Goal: Information Seeking & Learning: Find contact information

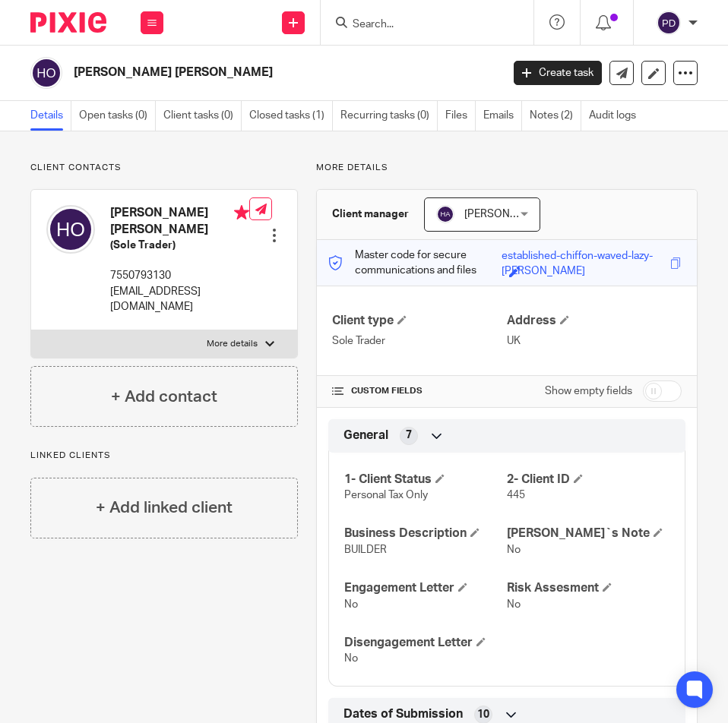
click at [395, 24] on input "Search" at bounding box center [419, 25] width 137 height 14
click at [429, 20] on input "Search" at bounding box center [419, 25] width 137 height 14
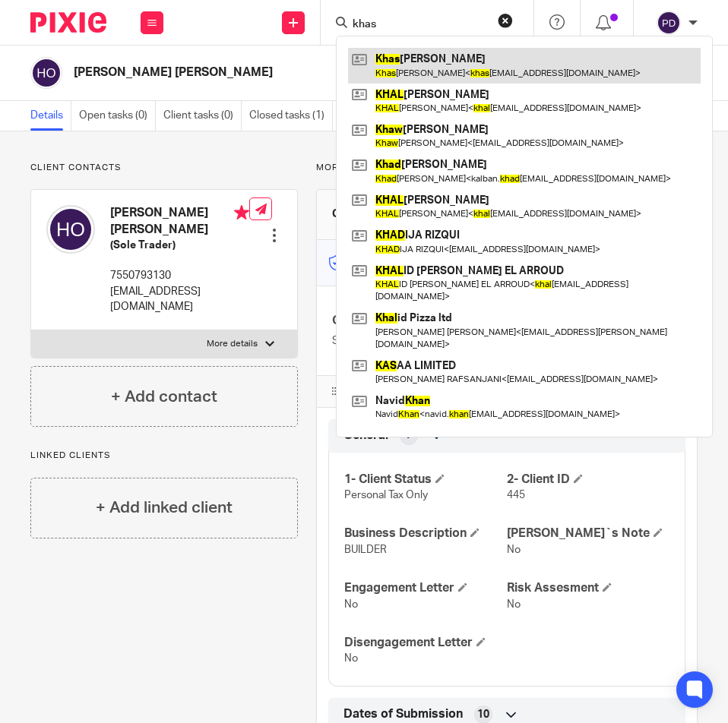
type input "khas"
click at [425, 55] on link at bounding box center [524, 65] width 352 height 35
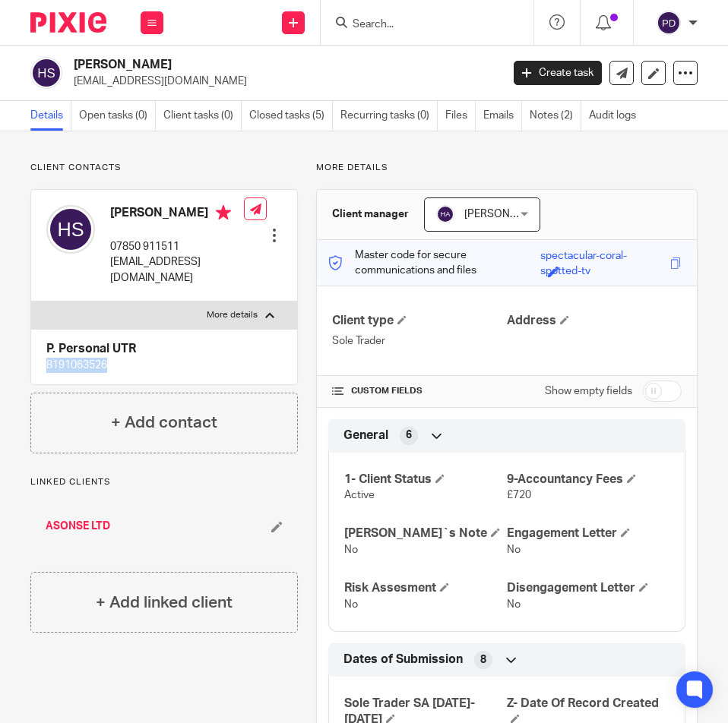
drag, startPoint x: 111, startPoint y: 350, endPoint x: 14, endPoint y: 356, distance: 96.7
click at [17, 356] on div "Client contacts Hadi Sanei 07850 911511 hadisanei@gmail.com Edit contact Create…" at bounding box center [156, 575] width 286 height 826
copy p "8191063526"
click at [169, 80] on p "hadisanei@gmail.com" at bounding box center [282, 81] width 417 height 15
click at [169, 79] on p "hadisanei@gmail.com" at bounding box center [282, 81] width 417 height 15
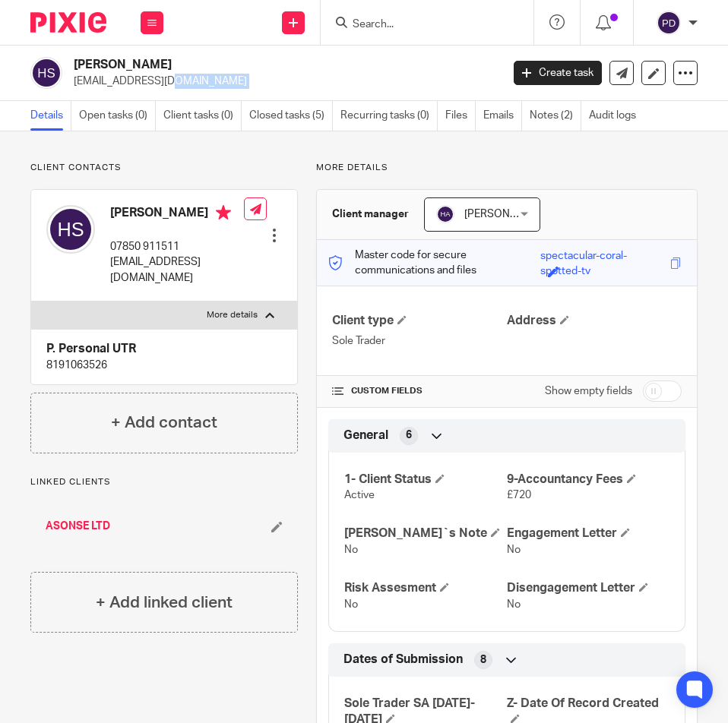
click at [169, 79] on p "hadisanei@gmail.com" at bounding box center [282, 81] width 417 height 15
copy main "hadisanei@gmail.com Create task Update from Companies House Export data Merge A…"
click at [115, 68] on h2 "Hadi Sanei" at bounding box center [240, 65] width 333 height 16
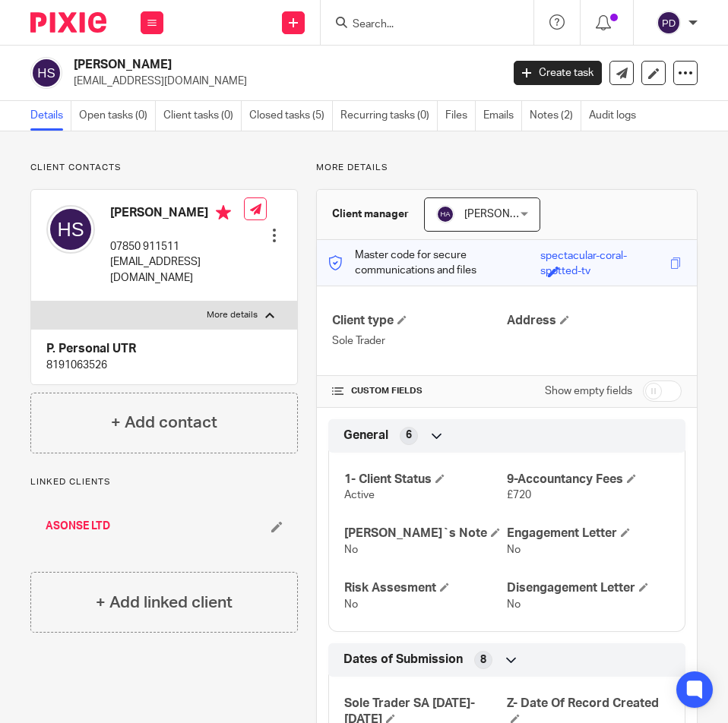
copy div "Hadi Sanei"
drag, startPoint x: 79, startPoint y: 352, endPoint x: 5, endPoint y: 358, distance: 74.6
click at [5, 358] on div "Client contacts Hadi Sanei 07850 911511 hadisanei@gmail.com Edit contact Create…" at bounding box center [364, 574] width 728 height 887
copy p "8191063526"
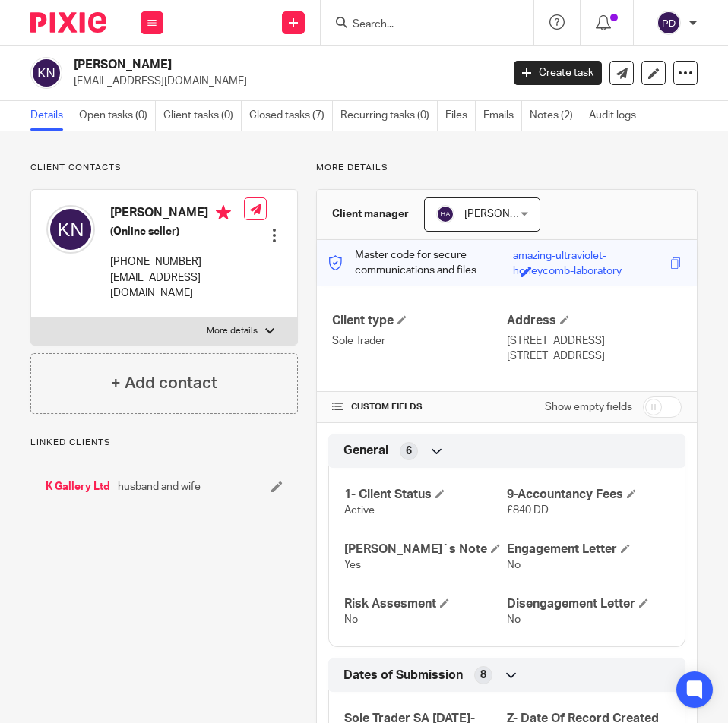
drag, startPoint x: 258, startPoint y: 352, endPoint x: 305, endPoint y: 378, distance: 53.7
click at [257, 345] on label "More details" at bounding box center [164, 330] width 266 height 27
click at [31, 317] on input "More details" at bounding box center [30, 317] width 1 height 1
checkbox input "true"
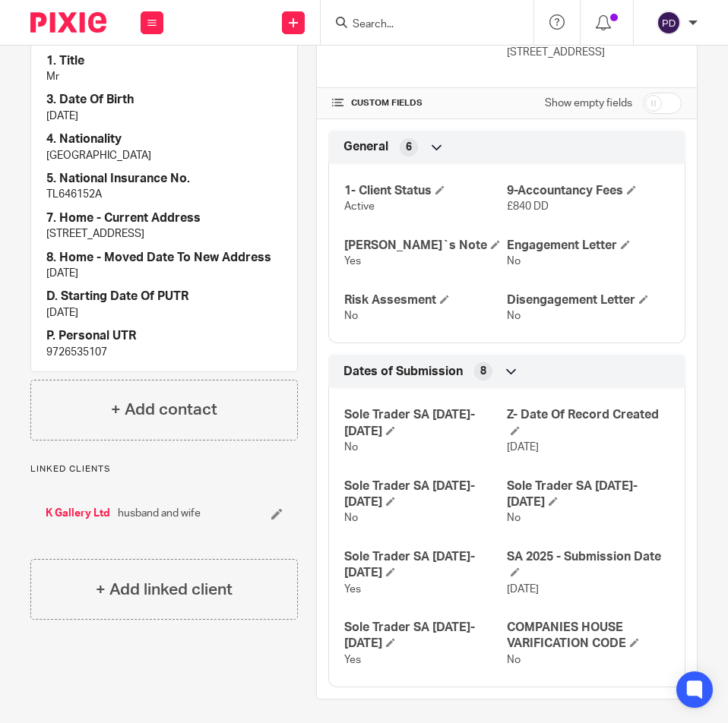
scroll to position [311, 0]
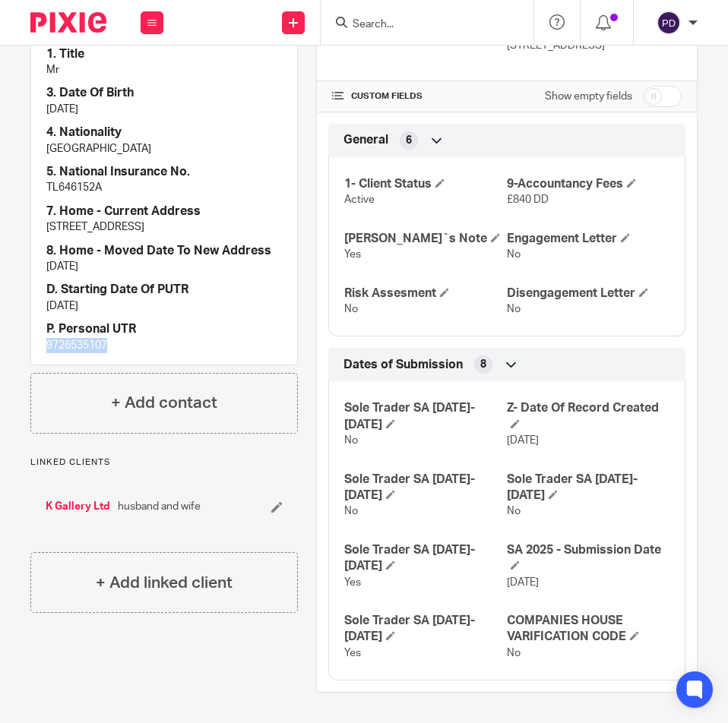
drag, startPoint x: 132, startPoint y: 372, endPoint x: -1, endPoint y: 376, distance: 133.0
click at [0, 376] on html "Work Email Clients Team Reports Settings Work Email Clients Team Reports Settin…" at bounding box center [364, 361] width 728 height 723
copy p "9726535107"
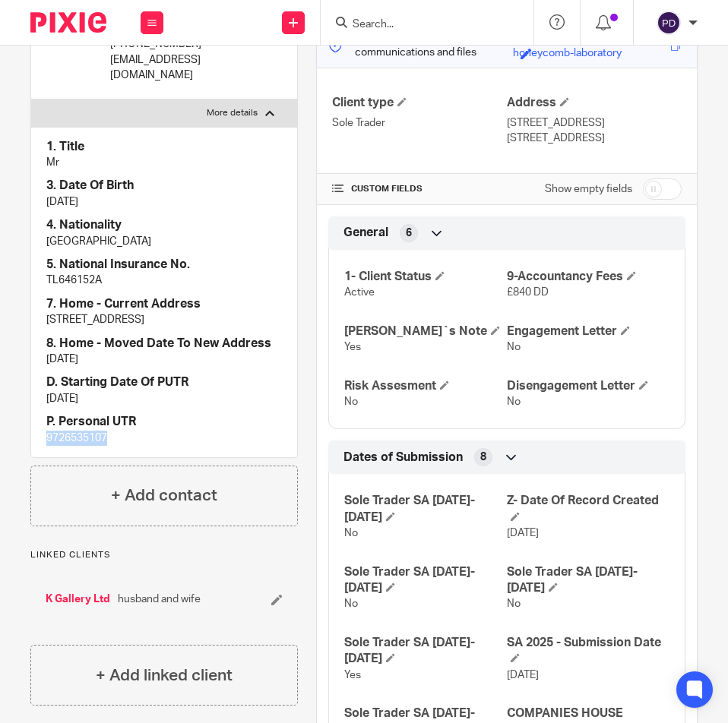
scroll to position [7, 0]
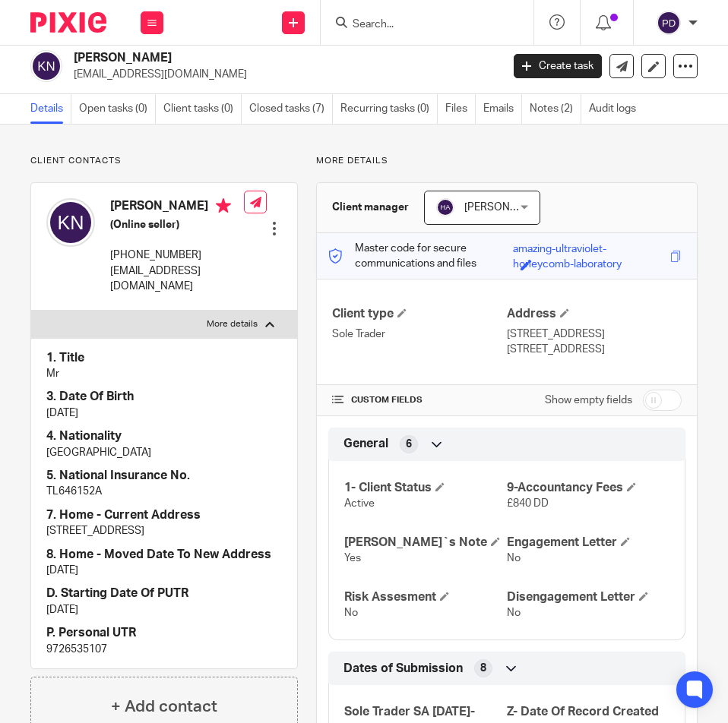
click at [128, 62] on h2 "Khashayar Nemati" at bounding box center [240, 58] width 333 height 16
copy div "Khashayar Nemati"
click at [152, 78] on p "khashinemati@yahoo.com" at bounding box center [282, 74] width 417 height 15
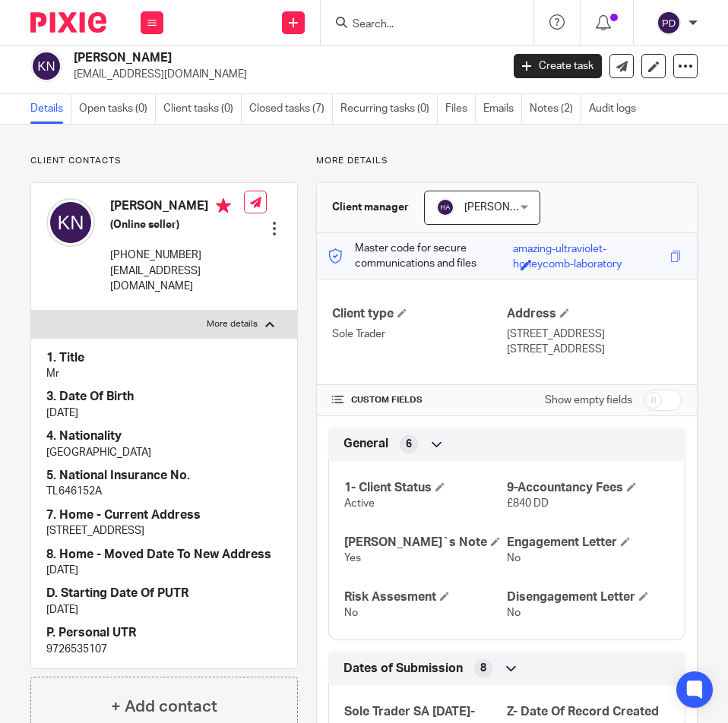
click at [152, 78] on p "khashinemati@yahoo.com" at bounding box center [282, 74] width 417 height 15
click at [152, 77] on p "khashinemati@yahoo.com" at bounding box center [282, 74] width 417 height 15
copy main "khashinemati@yahoo.com Create task Update from Companies House Export data Merg…"
drag, startPoint x: 118, startPoint y: 687, endPoint x: 3, endPoint y: 674, distance: 115.4
click at [3, 674] on div "Client contacts Khashayar Nemati (Online seller) +44 7440 242883 khashinemati@y…" at bounding box center [364, 576] width 728 height 902
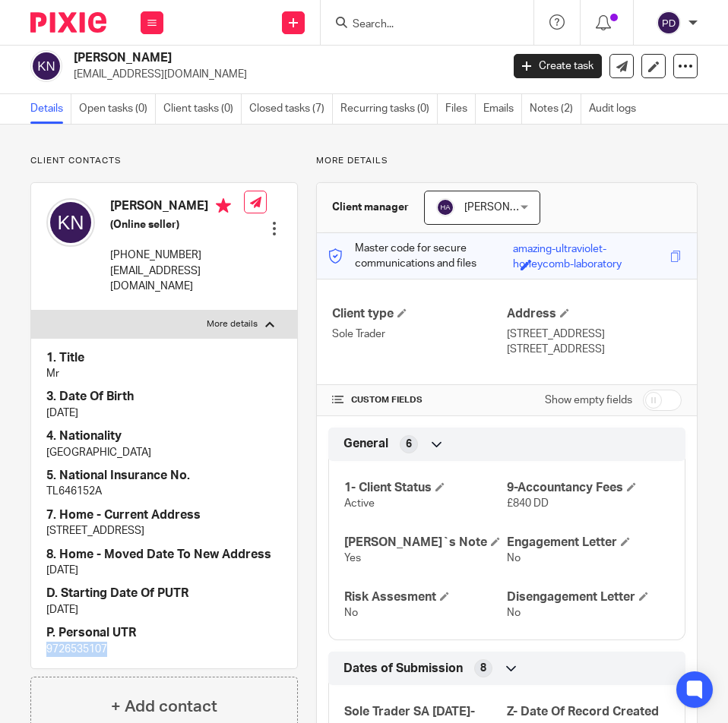
copy p "9726535107"
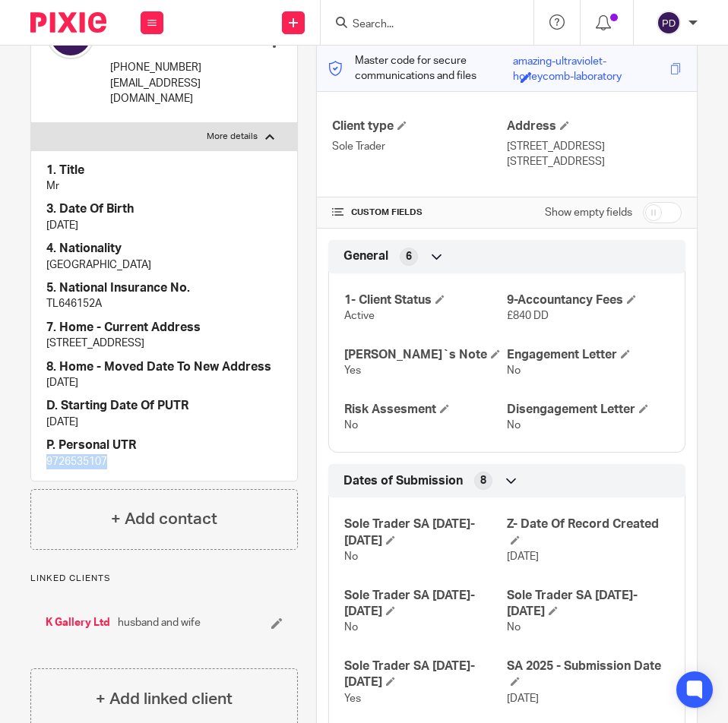
scroll to position [0, 0]
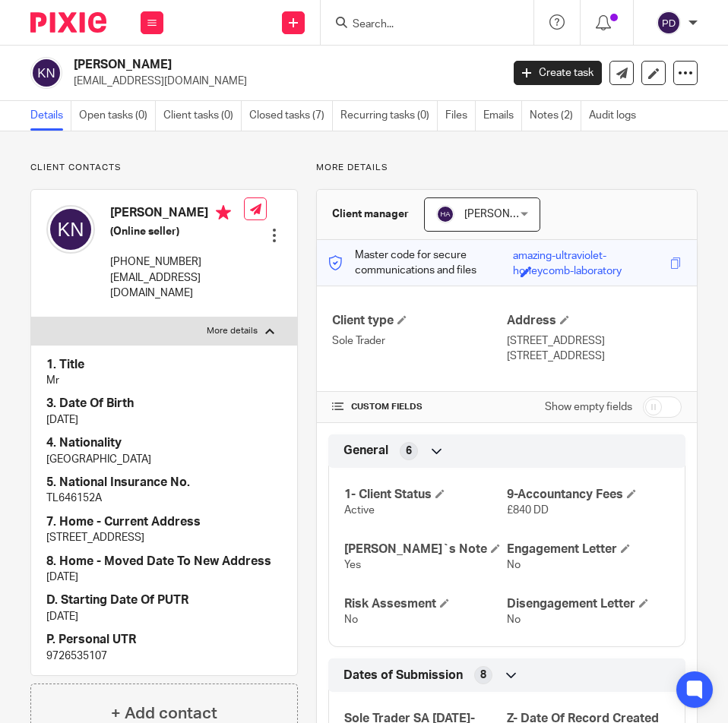
click at [395, 21] on input "Search" at bounding box center [419, 25] width 137 height 14
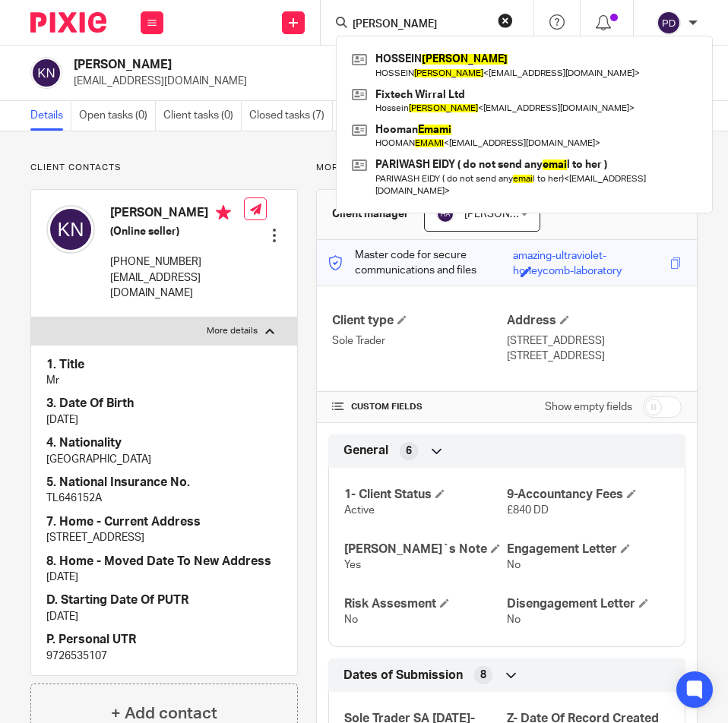
type input "emadi"
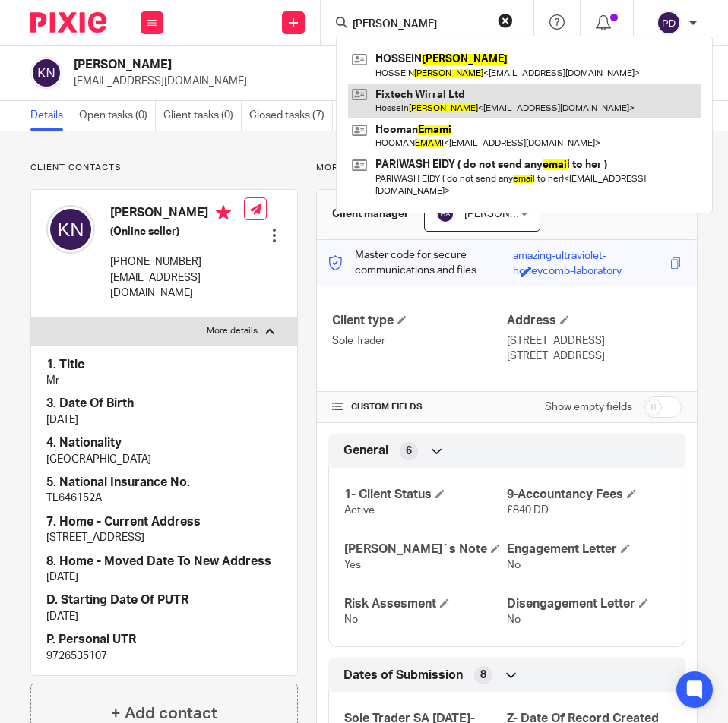
click at [416, 106] on link at bounding box center [524, 101] width 352 height 35
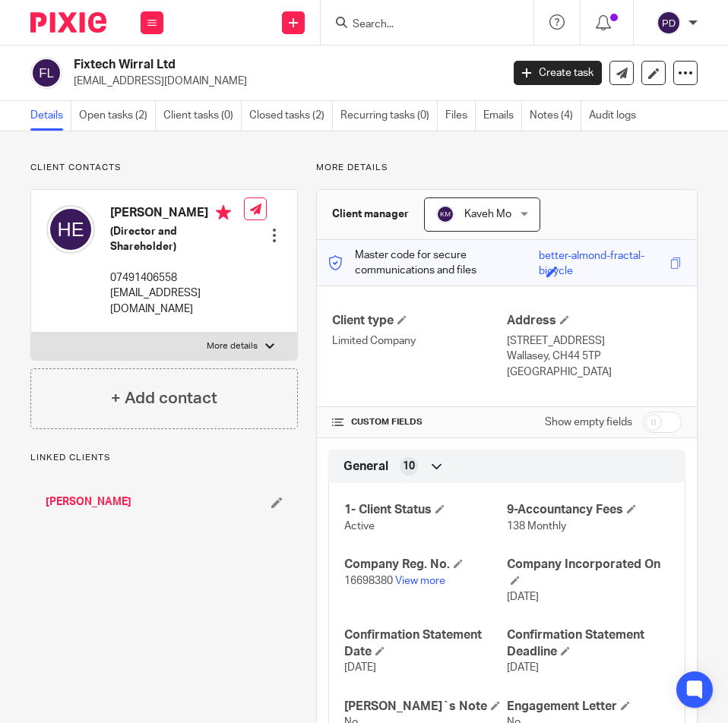
drag, startPoint x: 0, startPoint y: 0, endPoint x: 511, endPoint y: 542, distance: 745.2
click at [645, 423] on input "checkbox" at bounding box center [662, 422] width 39 height 21
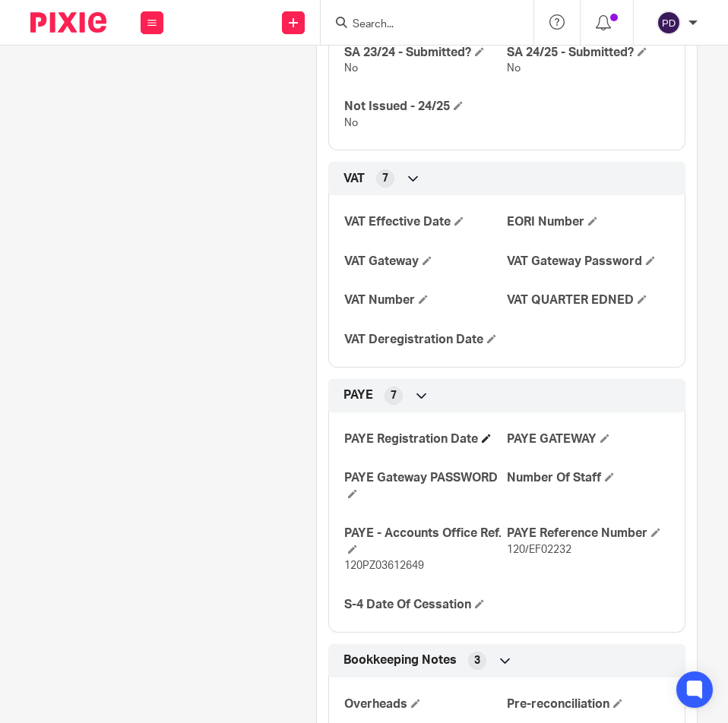
scroll to position [1519, 0]
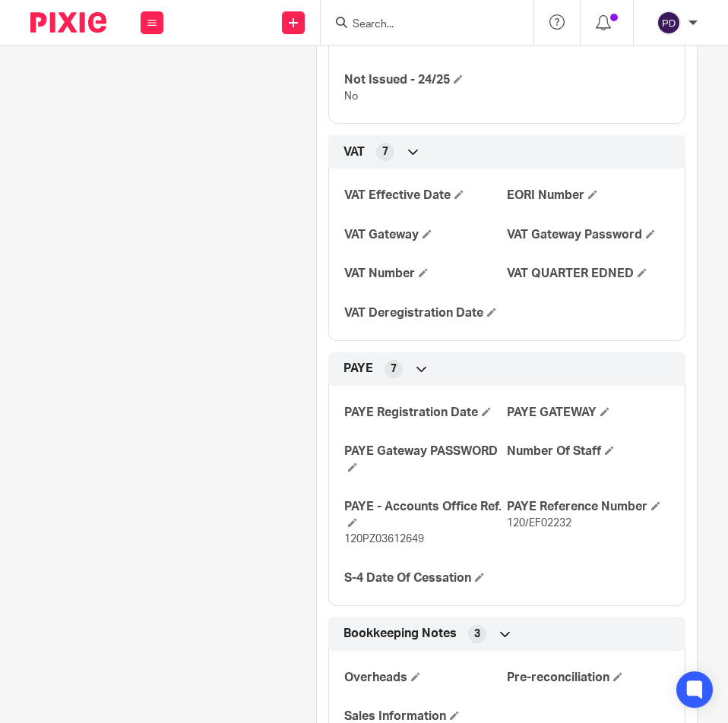
click at [533, 526] on span "120/EF02232" at bounding box center [539, 523] width 65 height 11
copy p "120/EF02232"
click at [535, 514] on h4 "PAYE Reference Number" at bounding box center [588, 507] width 163 height 16
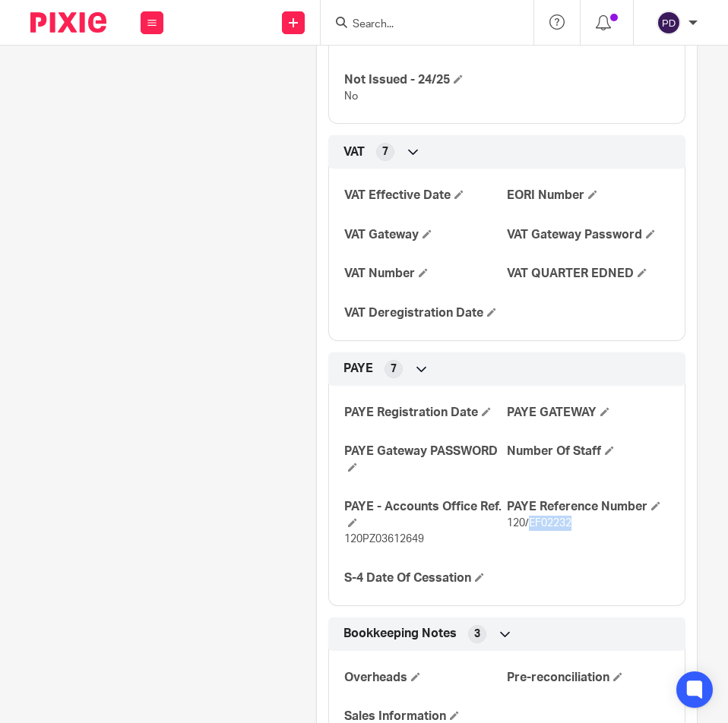
drag, startPoint x: 522, startPoint y: 522, endPoint x: 585, endPoint y: 534, distance: 64.2
click at [585, 534] on div "PAYE Reference Number 120/EF02232" at bounding box center [588, 523] width 163 height 48
copy span "EF02232"
click at [409, 537] on span "120PZ03612649" at bounding box center [384, 539] width 80 height 11
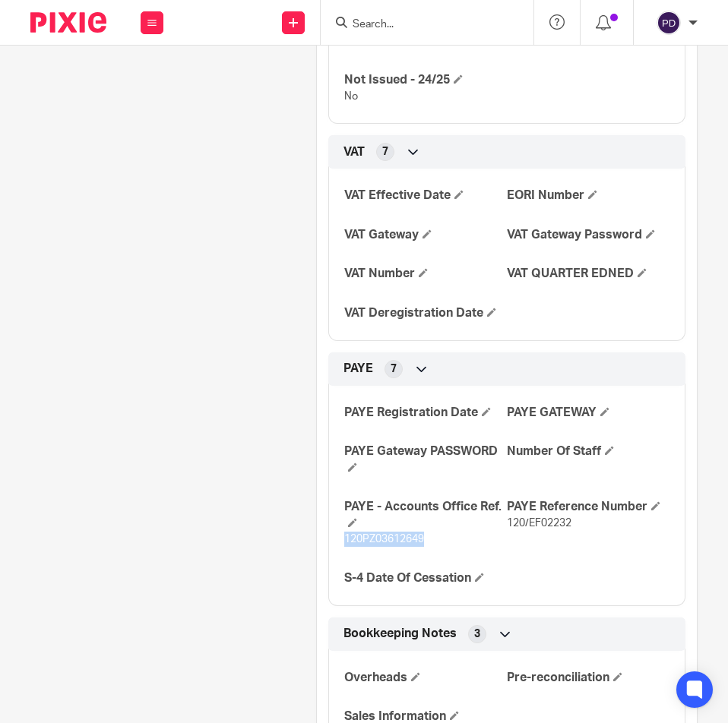
copy span "120PZ03612649"
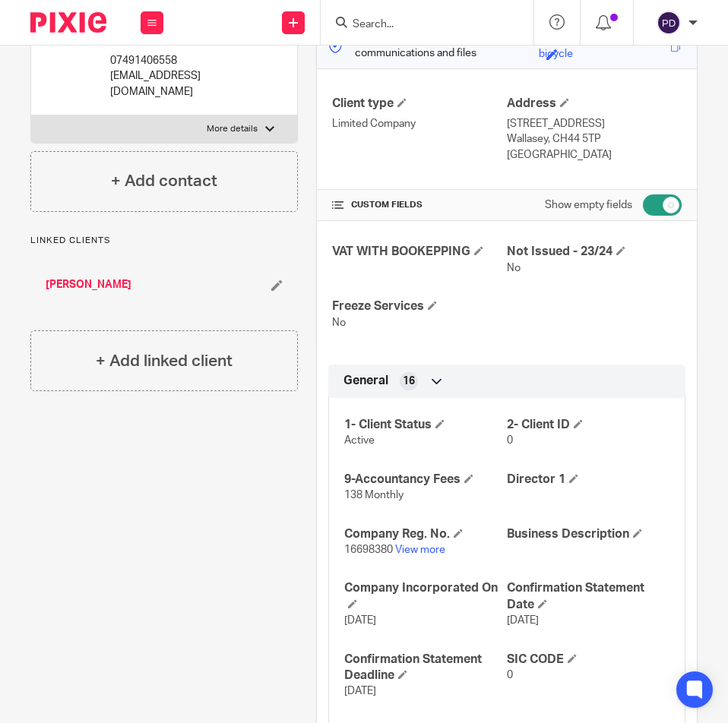
scroll to position [152, 0]
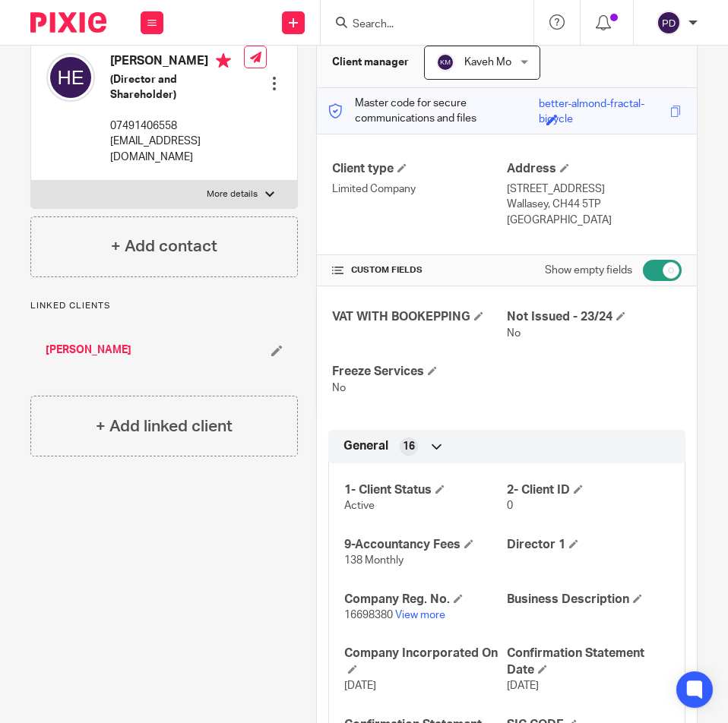
drag, startPoint x: 652, startPoint y: 270, endPoint x: 642, endPoint y: 280, distance: 14.5
click at [652, 269] on input "checkbox" at bounding box center [662, 270] width 39 height 21
checkbox input "false"
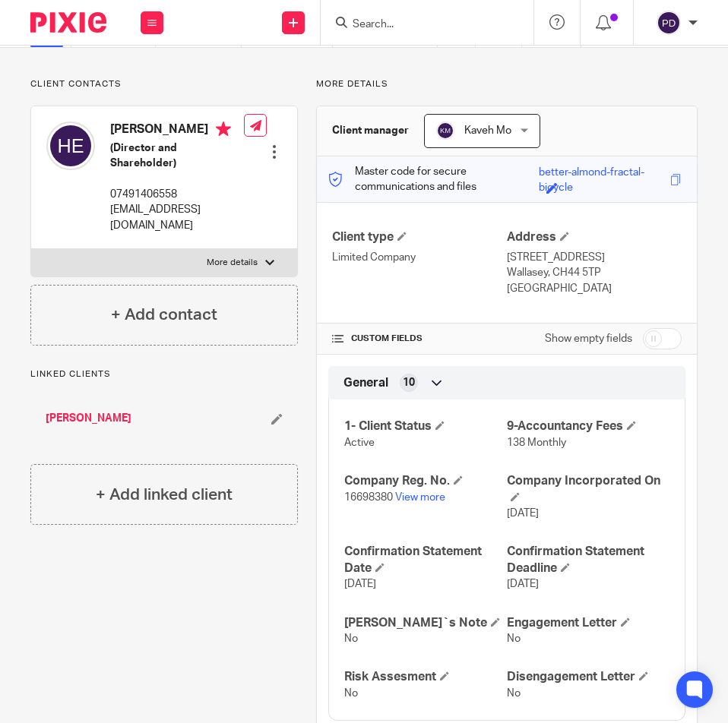
scroll to position [0, 0]
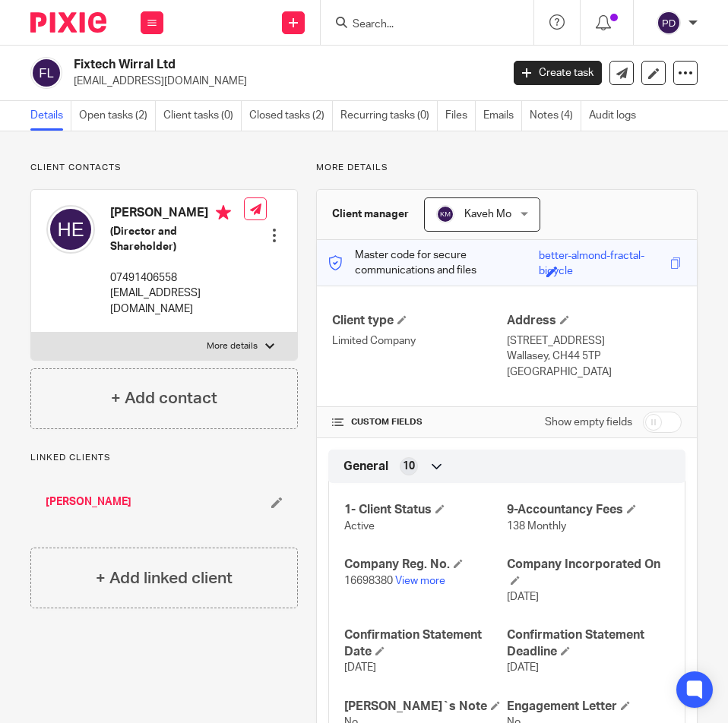
drag, startPoint x: 72, startPoint y: 59, endPoint x: 197, endPoint y: 62, distance: 124.6
click at [197, 62] on div "Fixtech Wirral Ltd info@fixtechltd.co.uk" at bounding box center [260, 73] width 460 height 32
copy h2 "Fixtech Wirral Ltd"
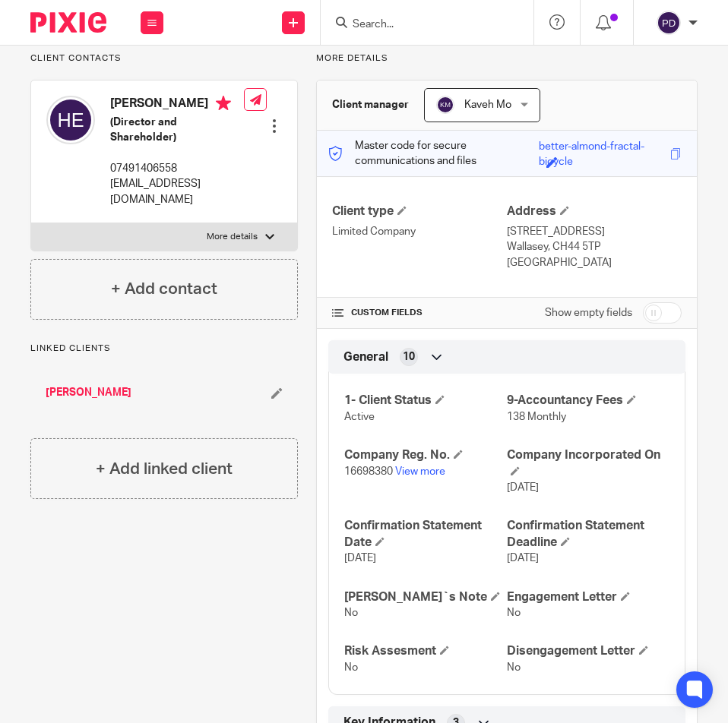
scroll to position [81, 0]
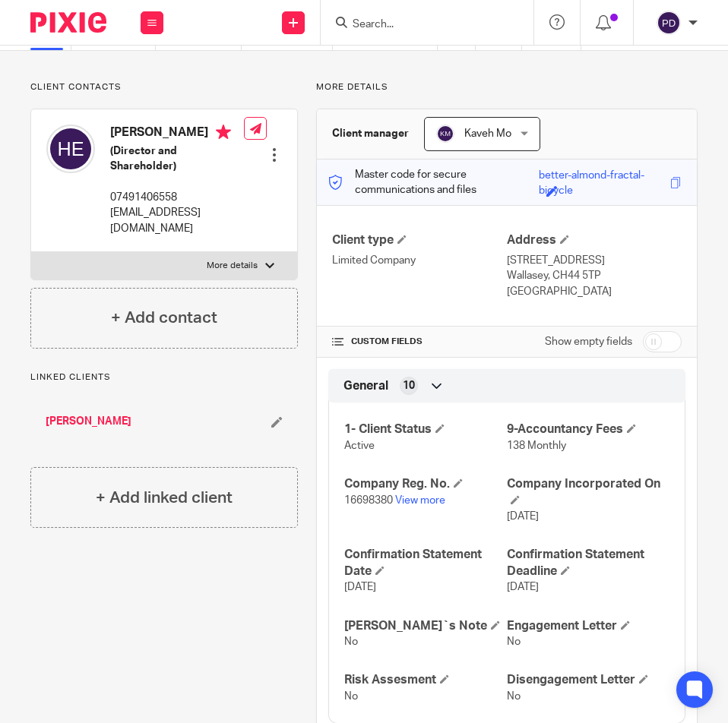
click at [435, 27] on input "Search" at bounding box center [419, 25] width 137 height 14
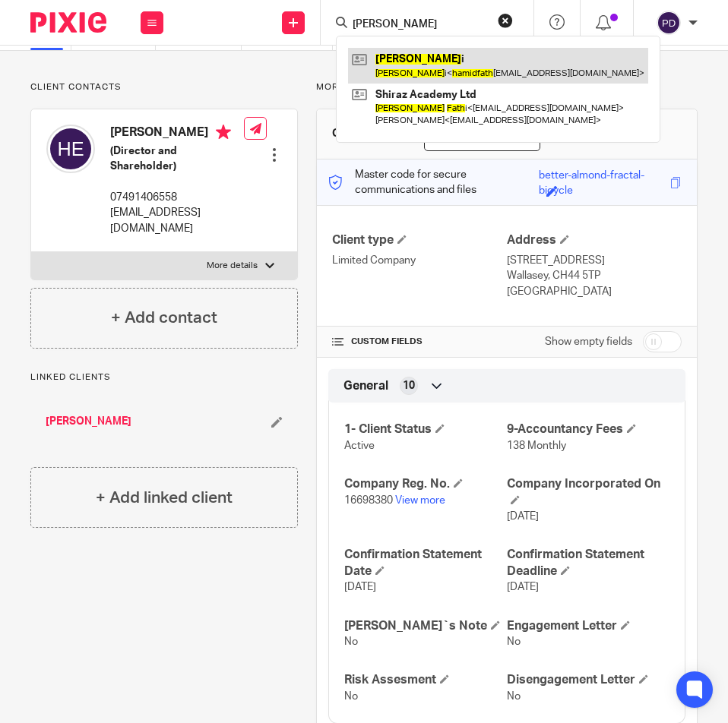
type input "hamid fath"
click at [408, 74] on link at bounding box center [498, 65] width 300 height 35
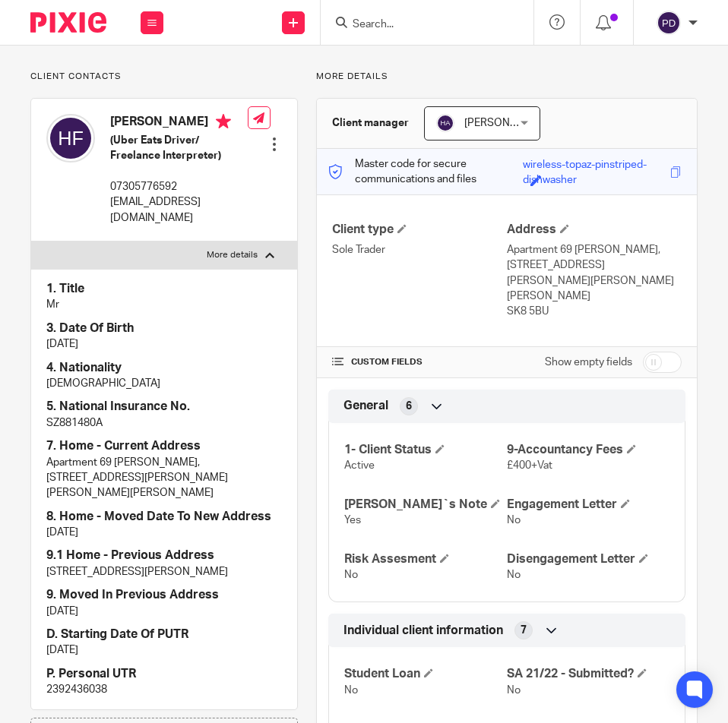
scroll to position [152, 0]
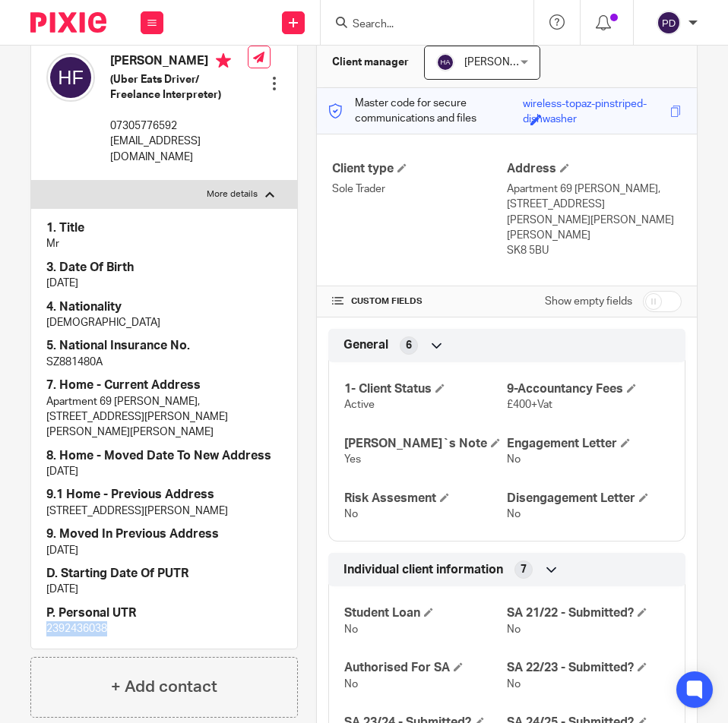
drag, startPoint x: 124, startPoint y: 615, endPoint x: -1, endPoint y: 618, distance: 124.6
click at [0, 618] on html "Work Email Clients Team Reports Settings Work Email Clients Team Reports Settin…" at bounding box center [364, 361] width 728 height 723
copy p "2392436038"
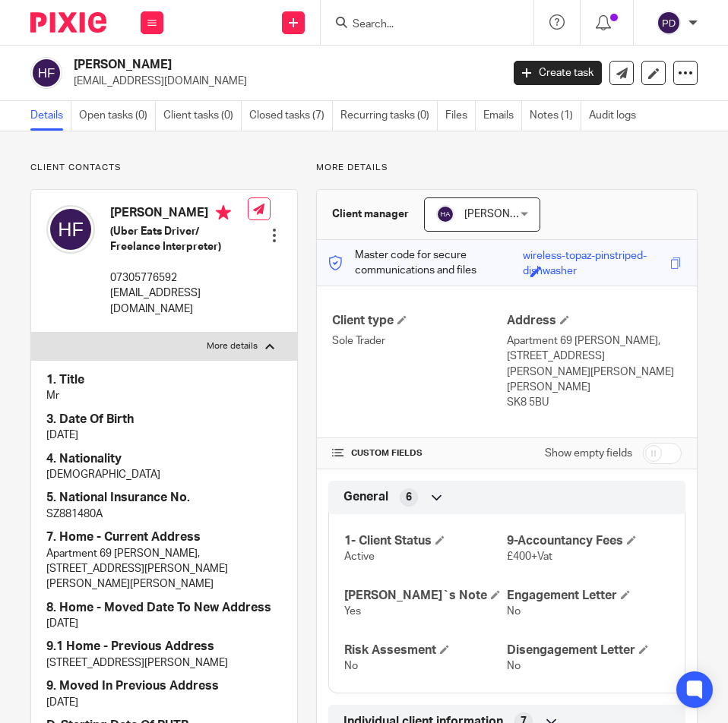
drag, startPoint x: 637, startPoint y: 422, endPoint x: 630, endPoint y: 431, distance: 10.8
click at [643, 443] on input "checkbox" at bounding box center [662, 453] width 39 height 21
checkbox input "true"
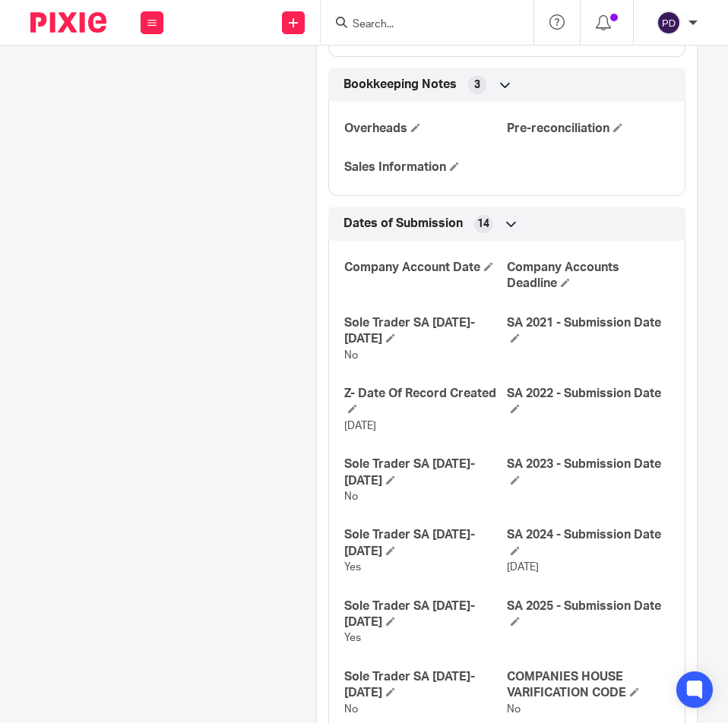
scroll to position [2048, 0]
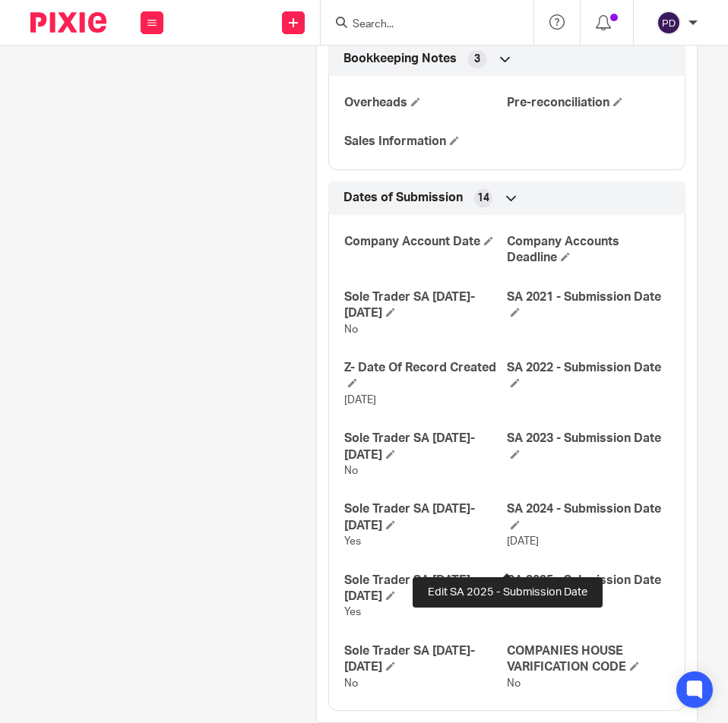
click at [510, 591] on span at bounding box center [514, 595] width 9 height 9
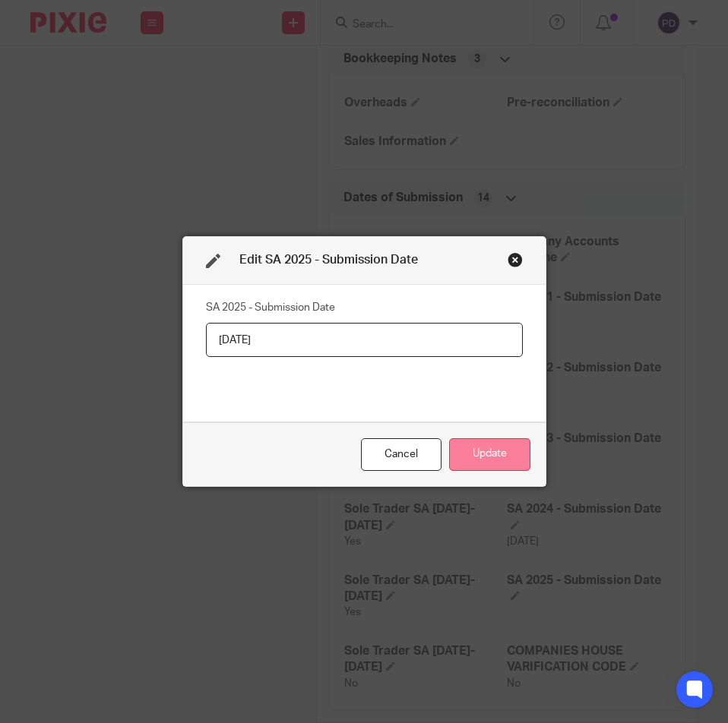
type input "23/09/2025"
click at [468, 455] on button "Update" at bounding box center [489, 454] width 81 height 33
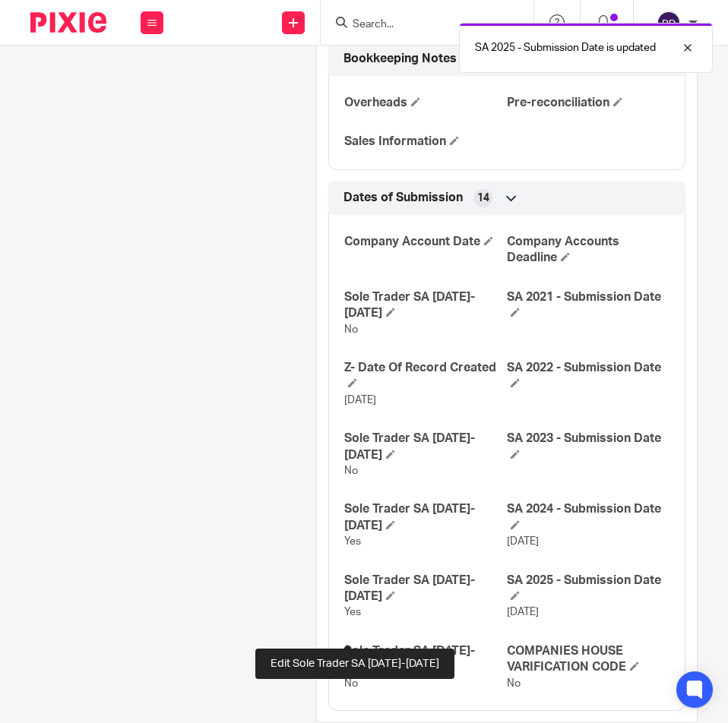
click at [386, 662] on span at bounding box center [390, 666] width 9 height 9
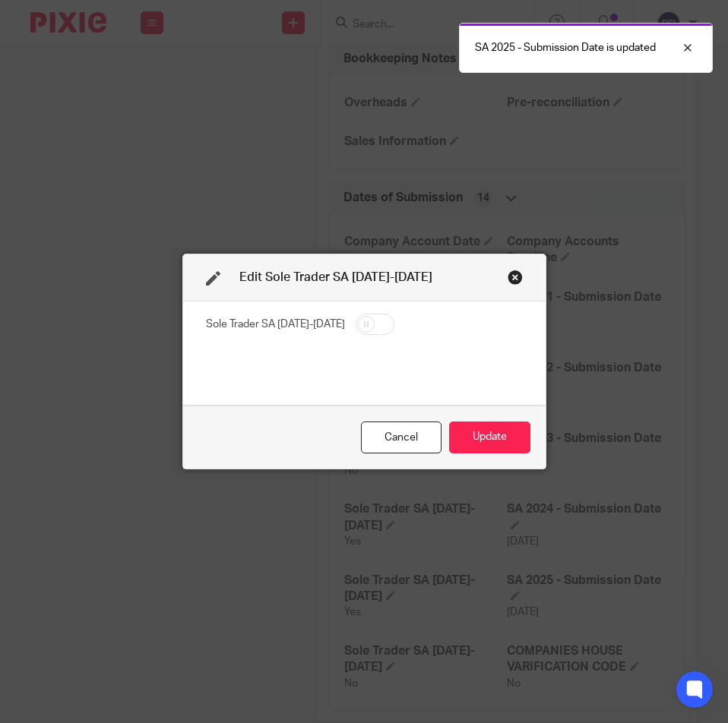
click at [355, 330] on input "checkbox" at bounding box center [374, 324] width 39 height 21
checkbox input "true"
click at [465, 438] on button "Update" at bounding box center [489, 438] width 81 height 33
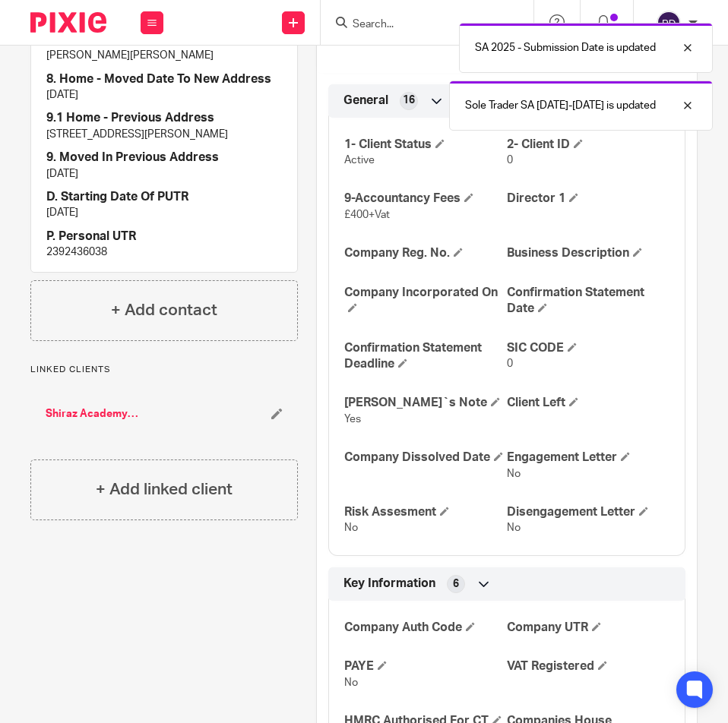
scroll to position [73, 0]
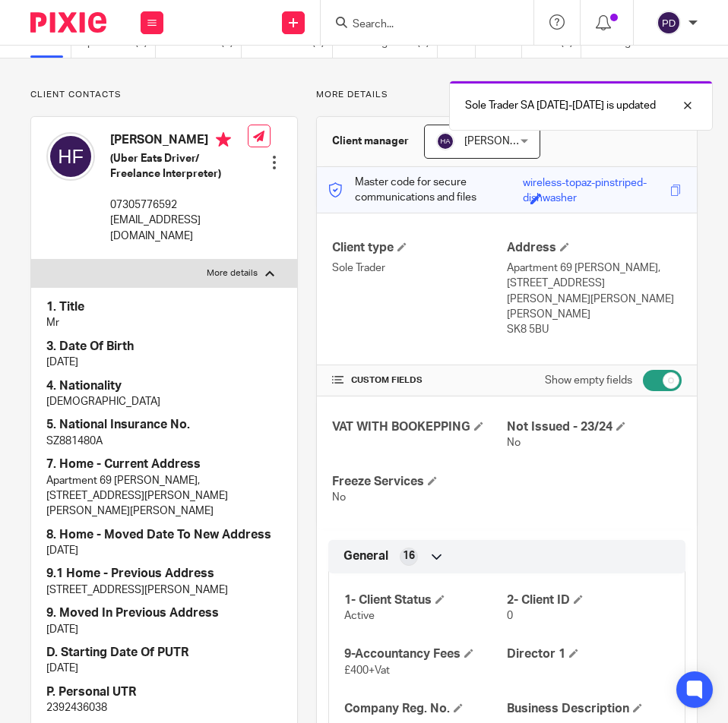
click at [645, 370] on input "checkbox" at bounding box center [662, 380] width 39 height 21
checkbox input "false"
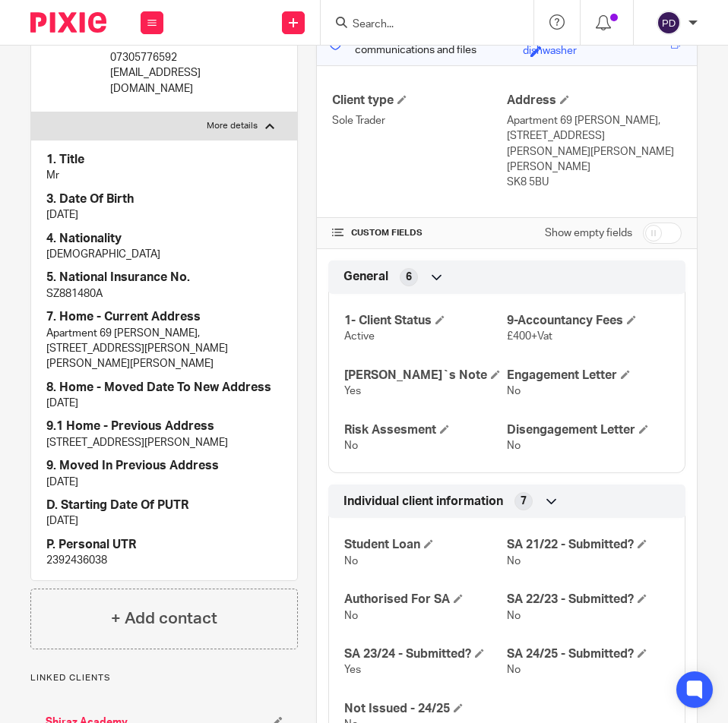
scroll to position [0, 0]
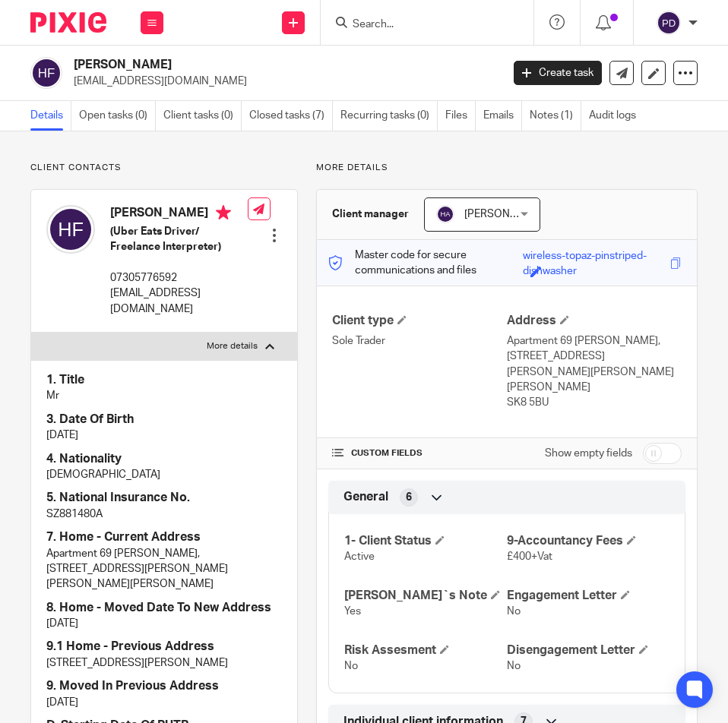
click at [109, 62] on h2 "Hamid Fathi" at bounding box center [240, 65] width 333 height 16
copy div "Hamid Fathi"
click at [162, 297] on p "hamidfathi30487@gmail.com" at bounding box center [178, 301] width 137 height 31
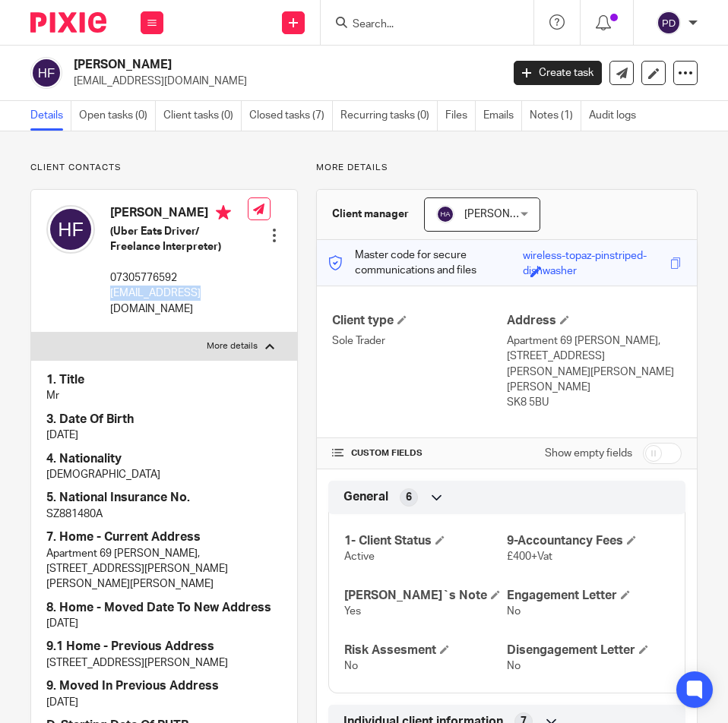
click at [162, 297] on p "hamidfathi30487@gmail.com" at bounding box center [178, 301] width 137 height 31
click at [162, 296] on p "hamidfathi30487@gmail.com" at bounding box center [178, 301] width 137 height 31
copy div "hamidfathi30487@gmail.com"
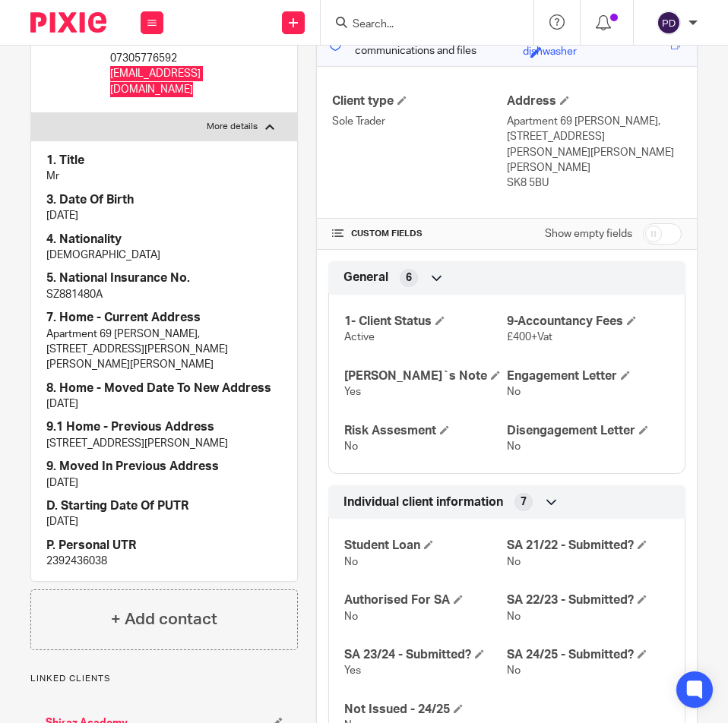
scroll to position [228, 0]
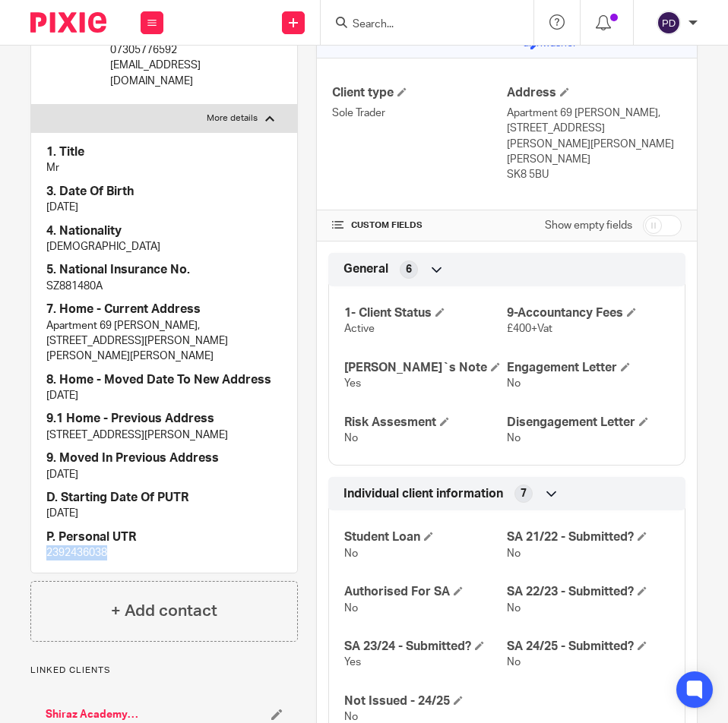
drag, startPoint x: 84, startPoint y: 542, endPoint x: -21, endPoint y: 544, distance: 104.8
click at [0, 544] on html "Work Email Clients Team Reports Settings Work Email Clients Team Reports Settin…" at bounding box center [364, 361] width 728 height 723
copy p "2392436038"
click at [383, 23] on input "Search" at bounding box center [419, 25] width 137 height 14
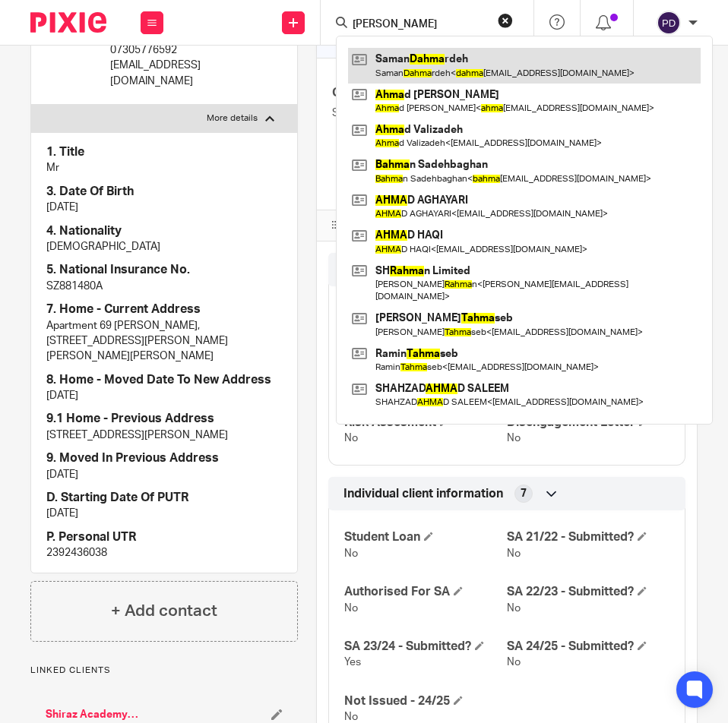
type input "saman dahma"
click at [401, 52] on link at bounding box center [524, 65] width 352 height 35
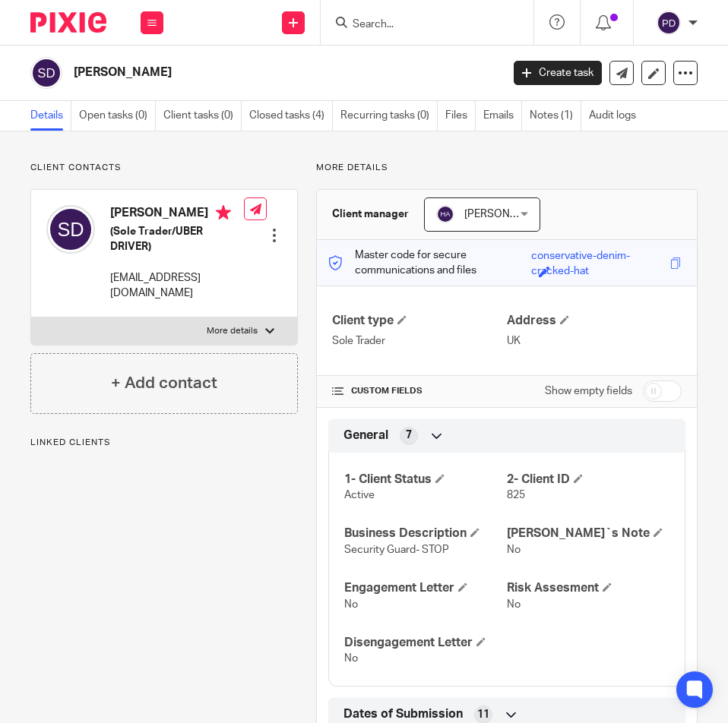
scroll to position [491, 0]
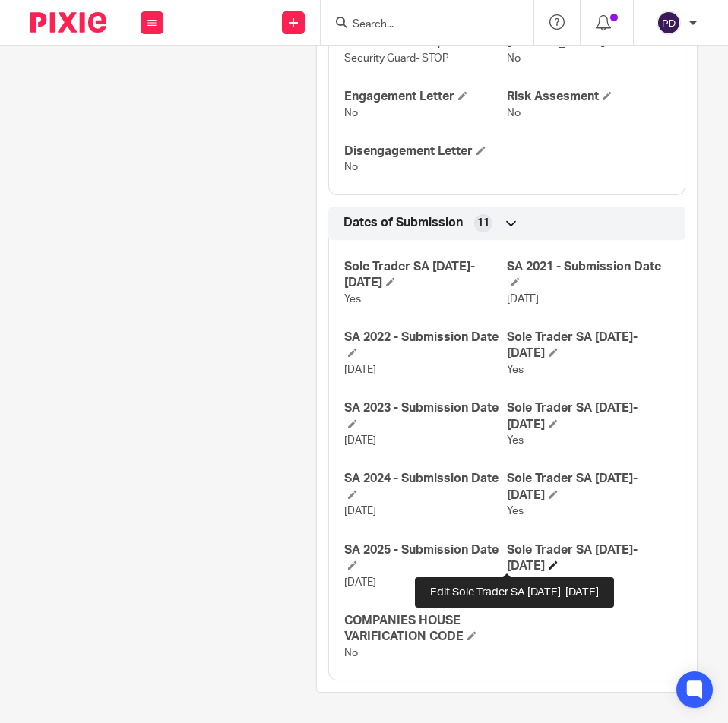
click at [548, 565] on span at bounding box center [552, 565] width 9 height 9
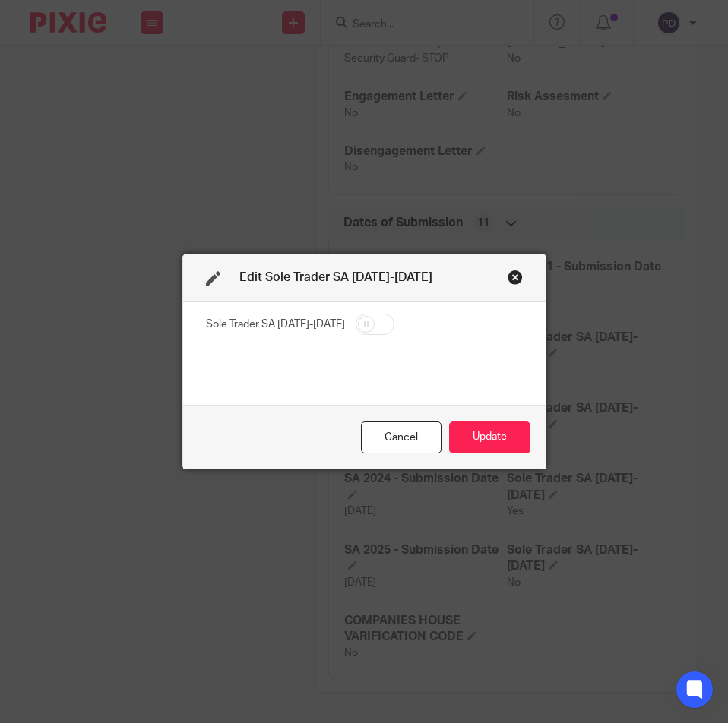
click at [367, 321] on input "checkbox" at bounding box center [374, 324] width 39 height 21
checkbox input "true"
click at [504, 437] on button "Update" at bounding box center [489, 438] width 81 height 33
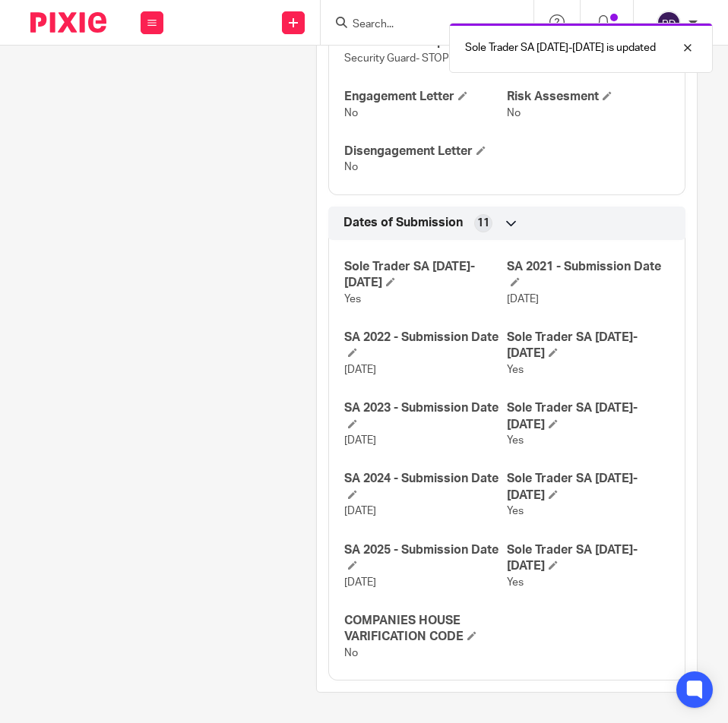
scroll to position [0, 0]
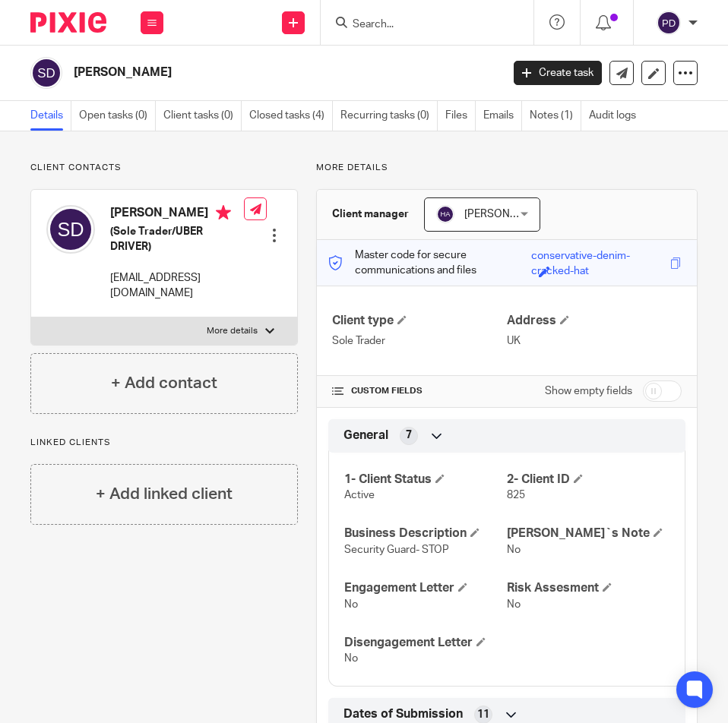
click at [426, 23] on input "Search" at bounding box center [419, 25] width 137 height 14
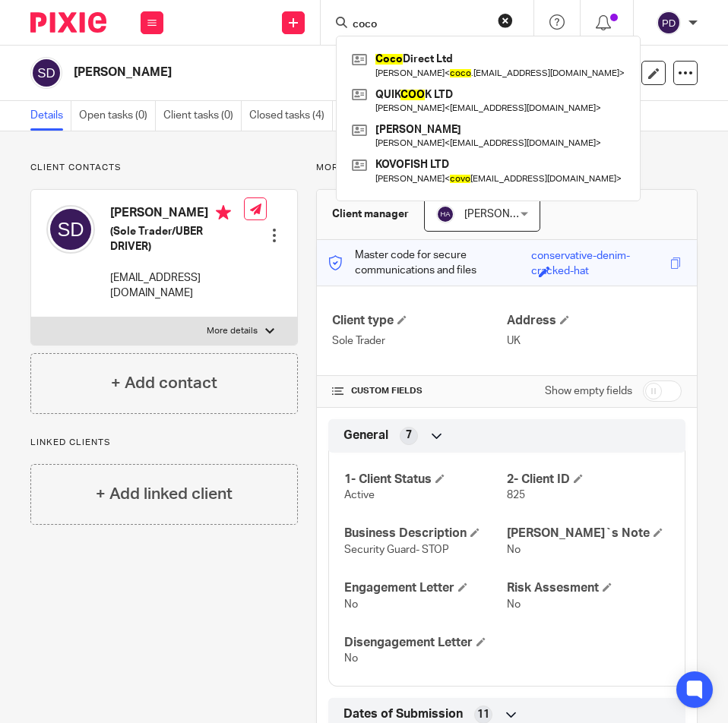
type input "coco"
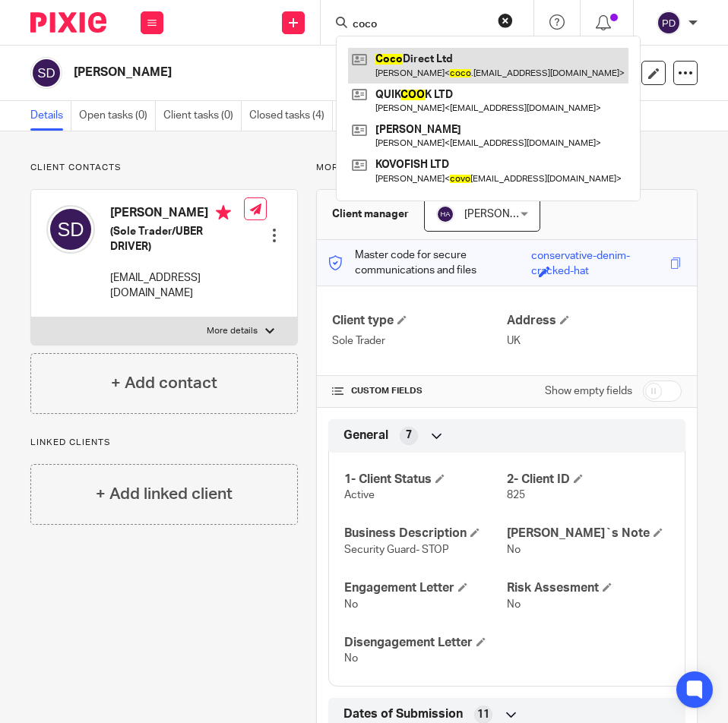
click at [456, 55] on link at bounding box center [488, 65] width 280 height 35
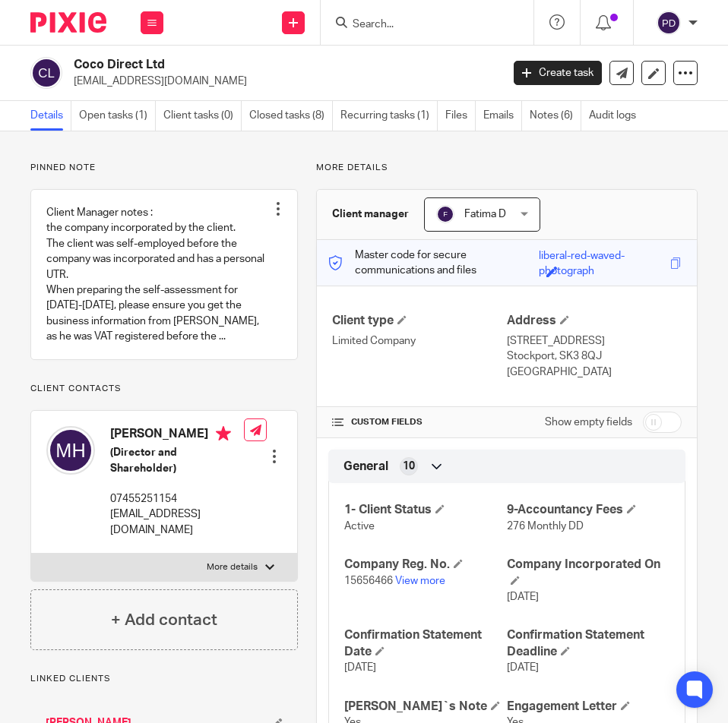
click at [412, 574] on p "15656466 View more" at bounding box center [425, 580] width 163 height 15
click at [422, 579] on link "View more" at bounding box center [420, 581] width 50 height 11
click at [232, 573] on p "More details" at bounding box center [232, 567] width 51 height 12
click at [31, 554] on input "More details" at bounding box center [30, 553] width 1 height 1
checkbox input "true"
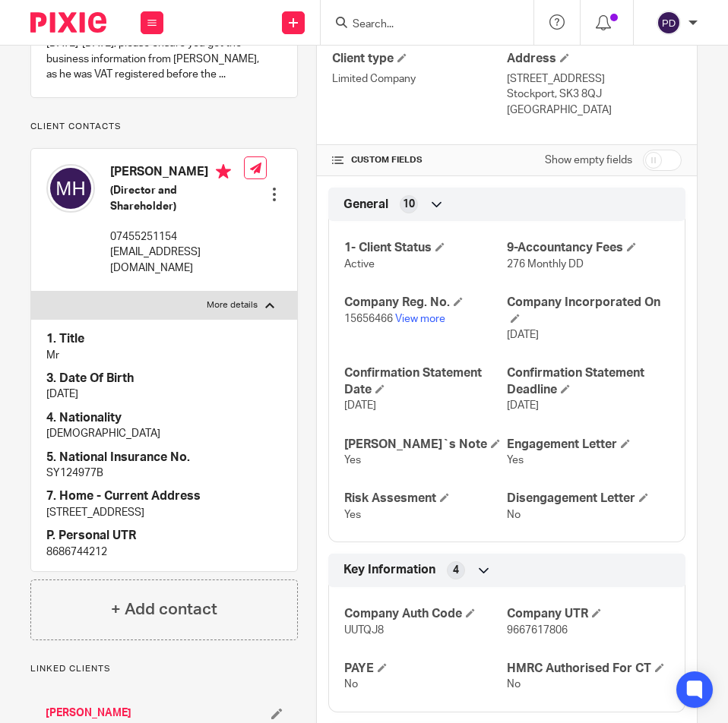
scroll to position [304, 0]
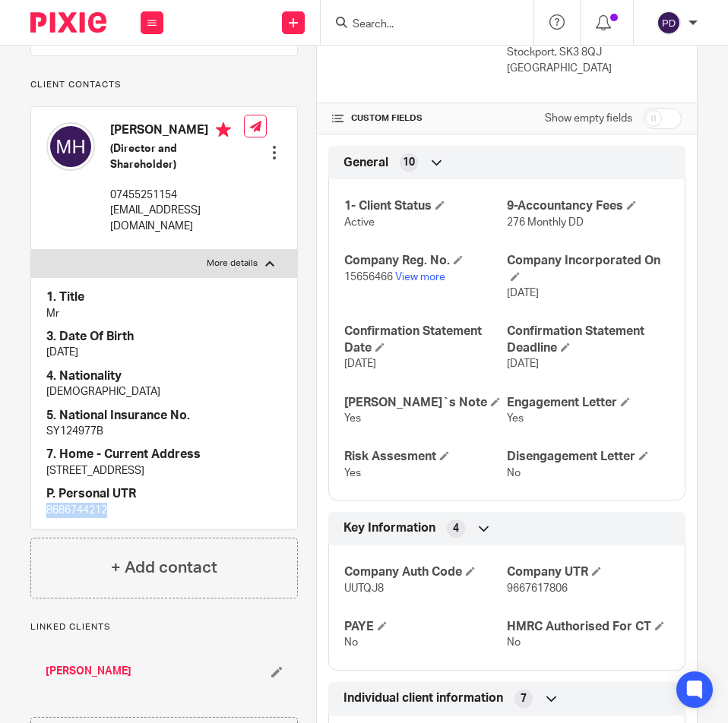
drag, startPoint x: 56, startPoint y: 547, endPoint x: 24, endPoint y: 547, distance: 31.9
copy p "8686744212"
drag, startPoint x: 109, startPoint y: 125, endPoint x: 175, endPoint y: 144, distance: 68.0
click at [175, 144] on div "[PERSON_NAME] (Director and Shareholder) 07455251154 [EMAIL_ADDRESS][DOMAIN_NAM…" at bounding box center [144, 178] width 197 height 127
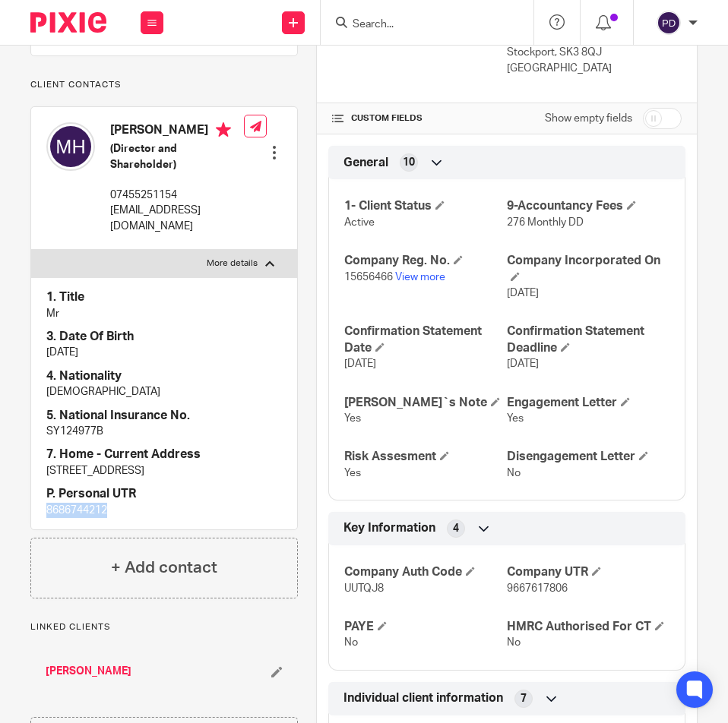
copy h4 "[PERSON_NAME]"
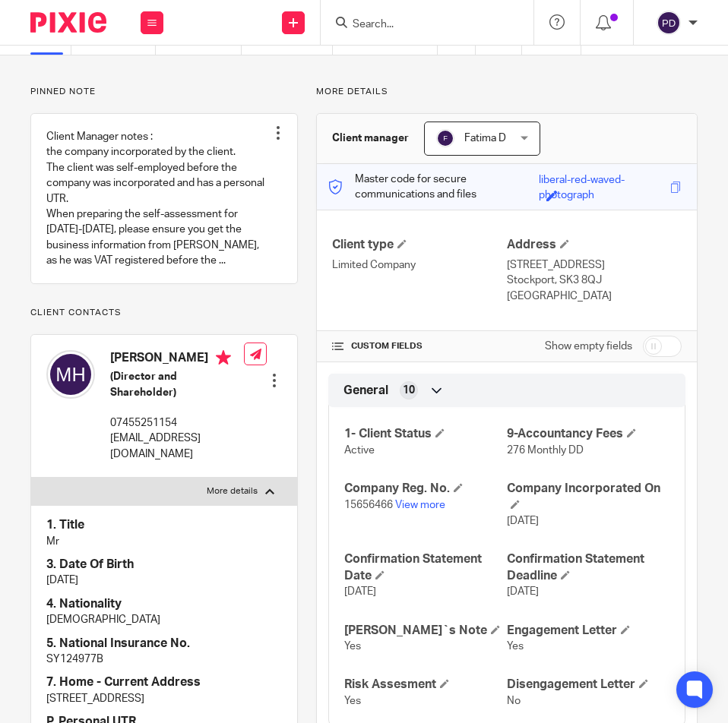
scroll to position [0, 0]
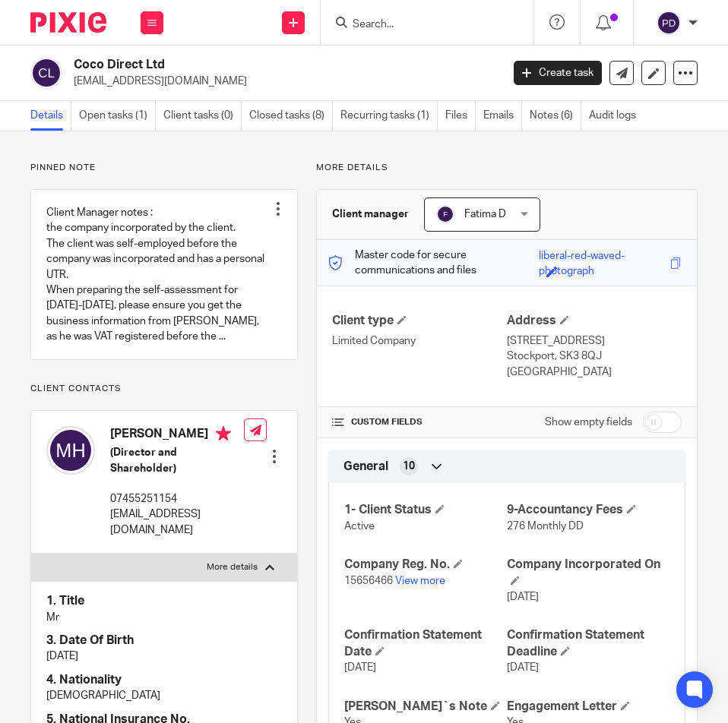
copy h4 "[PERSON_NAME]"
